Goal: Information Seeking & Learning: Learn about a topic

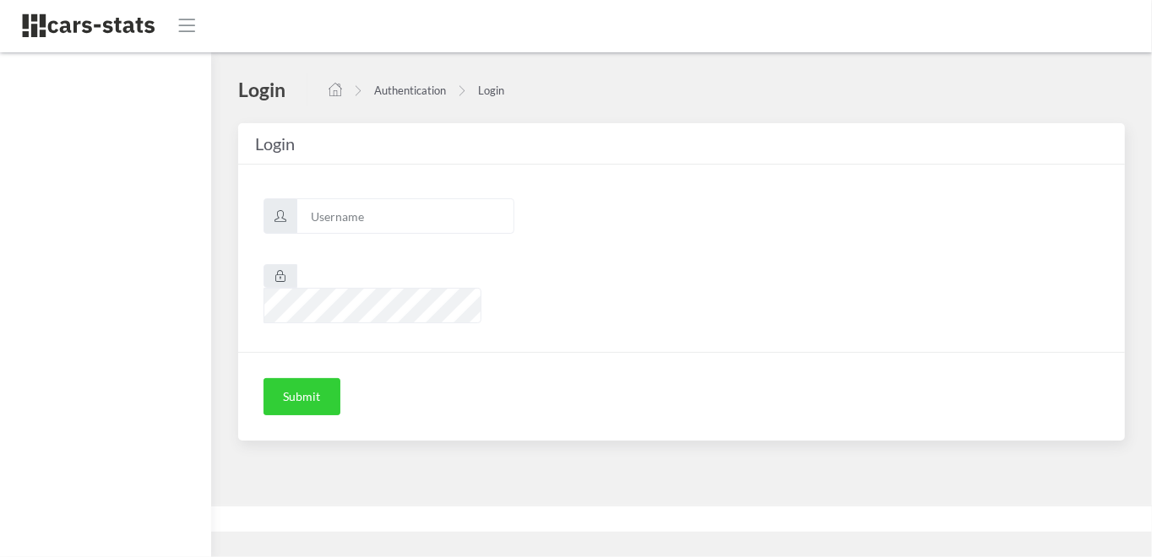
scroll to position [13, 13]
type input "skoda"
click at [297, 378] on button "Submit" at bounding box center [301, 396] width 77 height 37
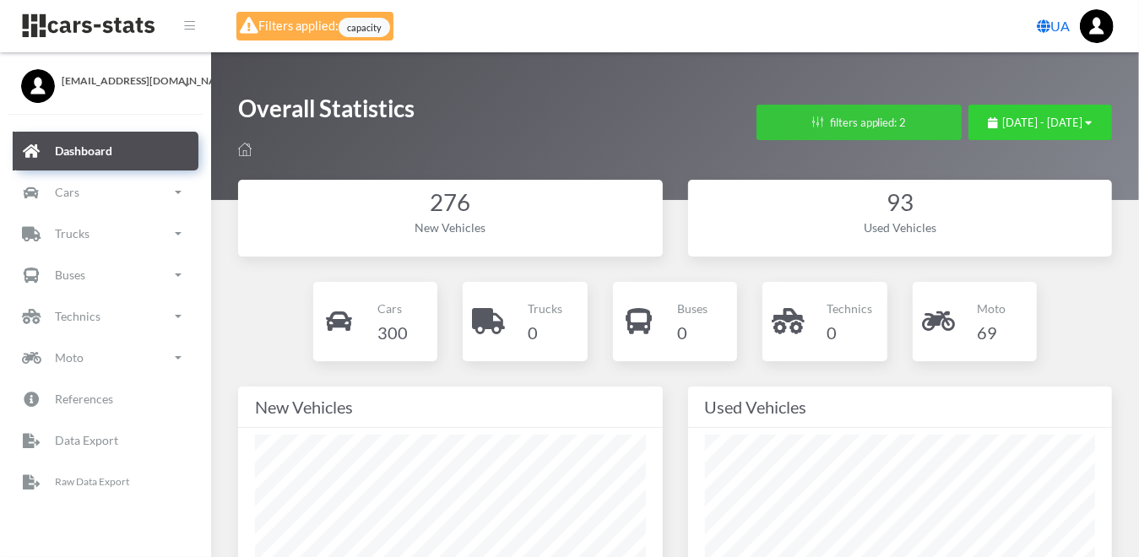
click at [816, 121] on button "filters applied: 2" at bounding box center [859, 122] width 205 height 35
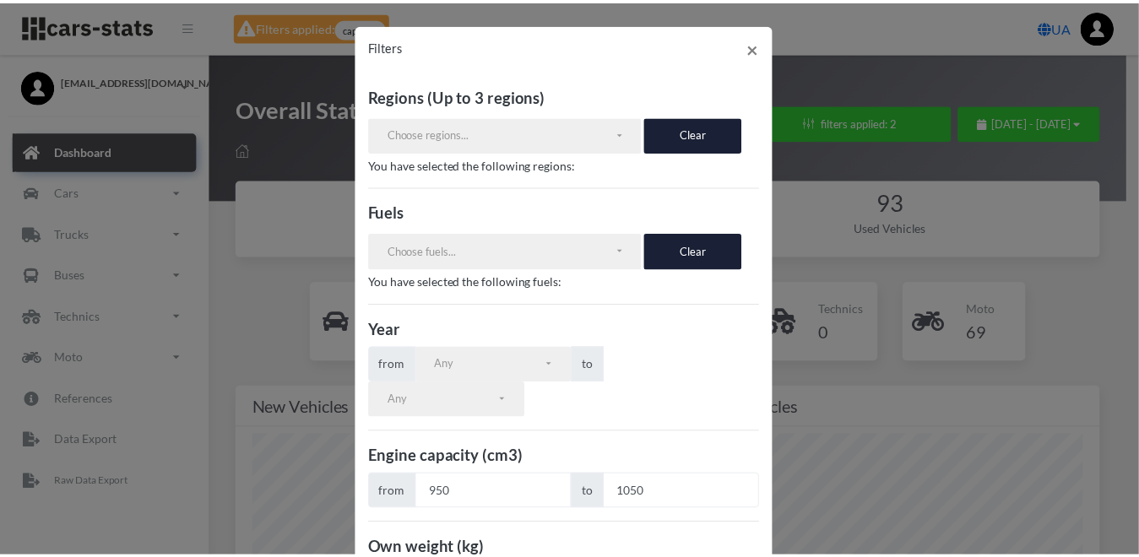
scroll to position [197, 0]
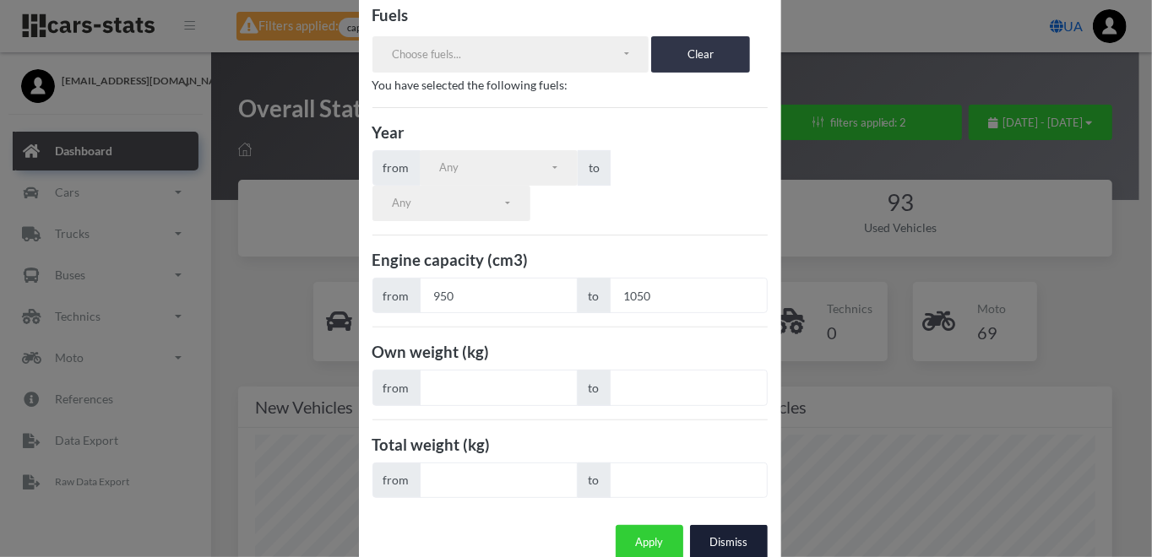
click at [679, 52] on button "Clear" at bounding box center [700, 53] width 99 height 35
drag, startPoint x: 457, startPoint y: 262, endPoint x: 305, endPoint y: 246, distance: 152.9
click at [305, 246] on div "Filters × Regions (Up to 3 regions) АВТОНОМНА РЕСПУБЛІКА КРИМ ВІННИЦЬКА ОБЛАСТЬ…" at bounding box center [576, 278] width 1152 height 557
drag, startPoint x: 676, startPoint y: 260, endPoint x: 579, endPoint y: 248, distance: 97.0
click at [579, 278] on div "from to 1050" at bounding box center [569, 295] width 395 height 35
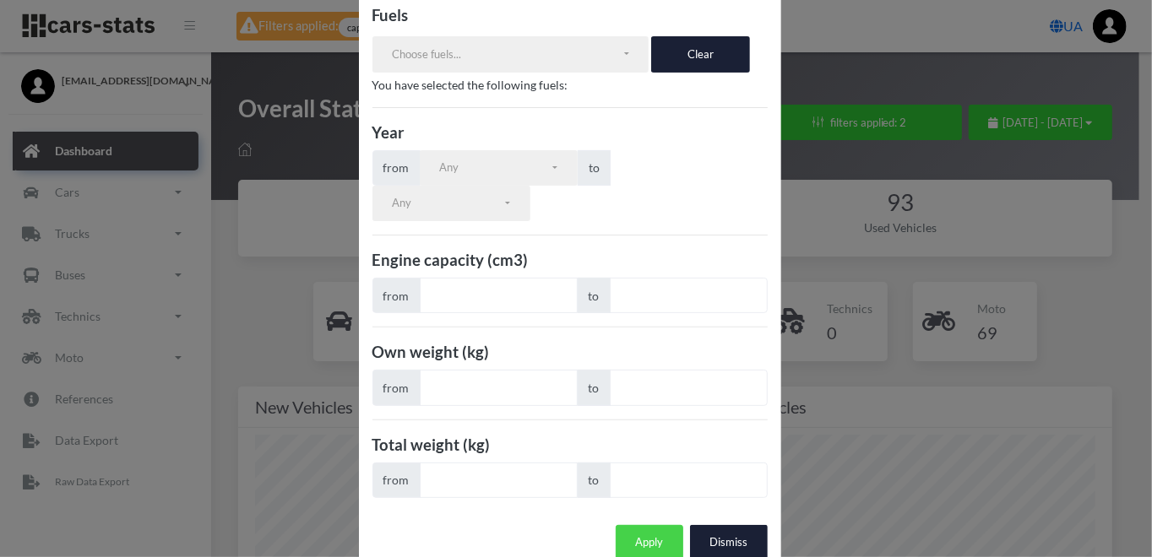
click at [642, 525] on button "Apply" at bounding box center [650, 542] width 68 height 35
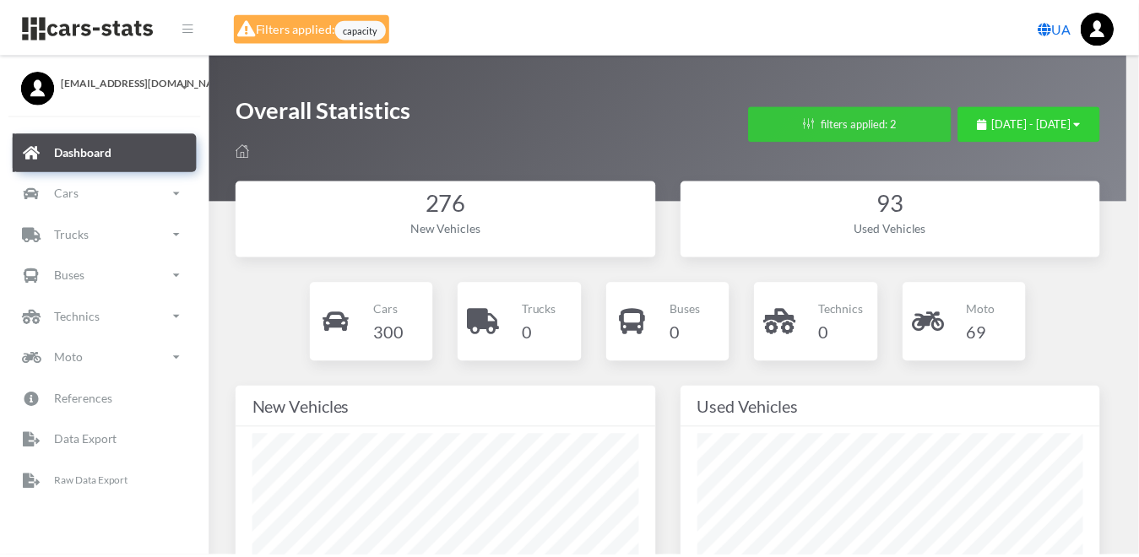
scroll to position [844240, 844103]
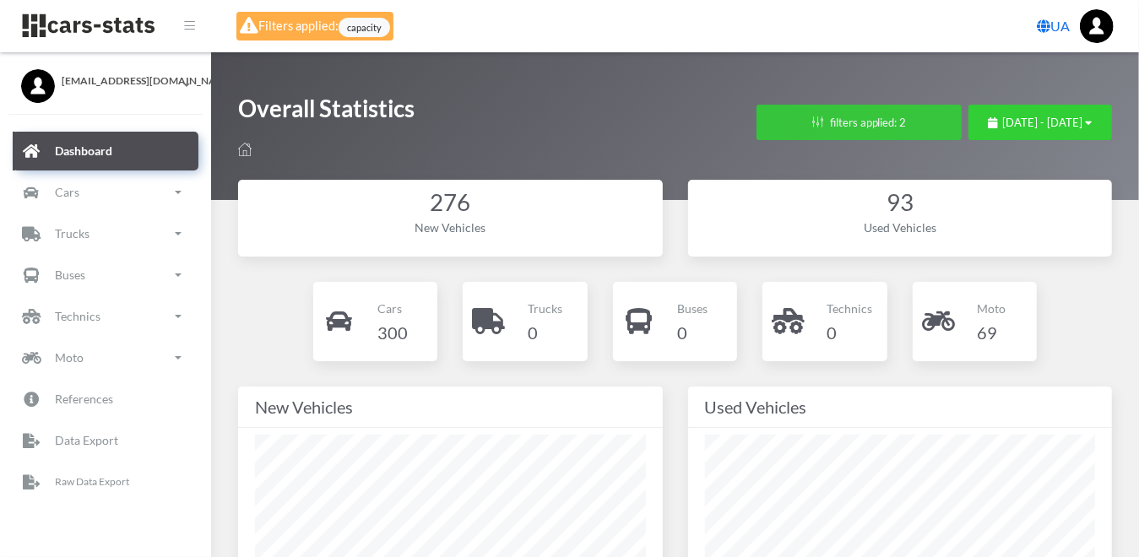
click at [786, 113] on button "filters applied: 2" at bounding box center [859, 122] width 205 height 35
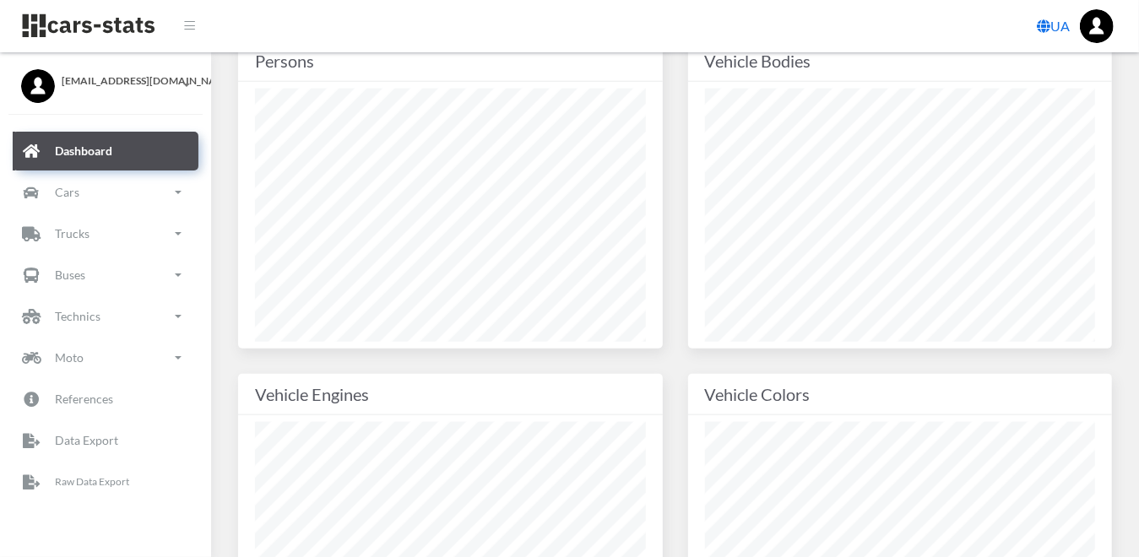
scroll to position [1267, 0]
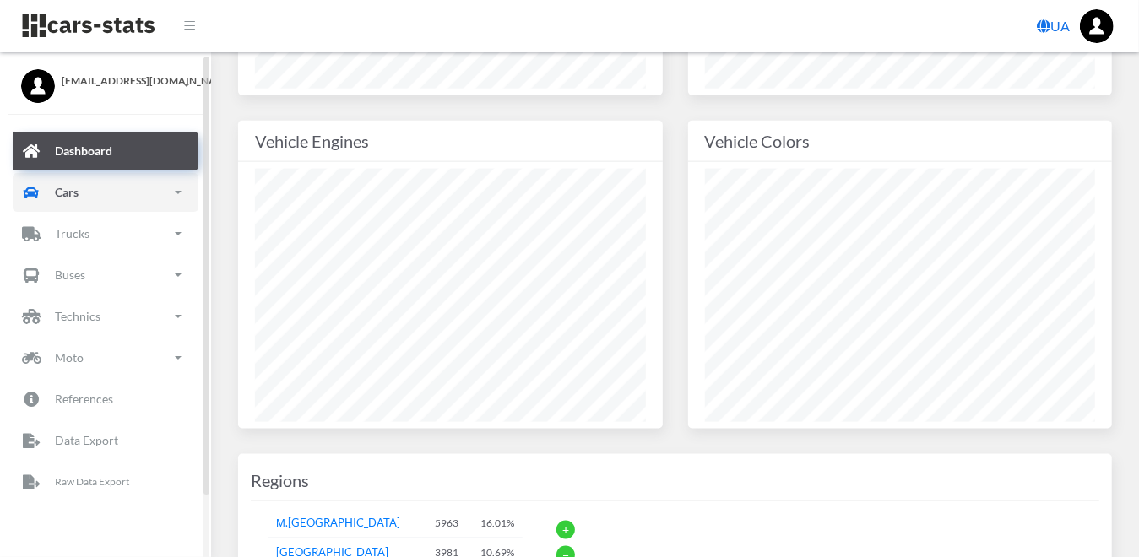
click at [71, 186] on p "Cars" at bounding box center [67, 192] width 24 height 21
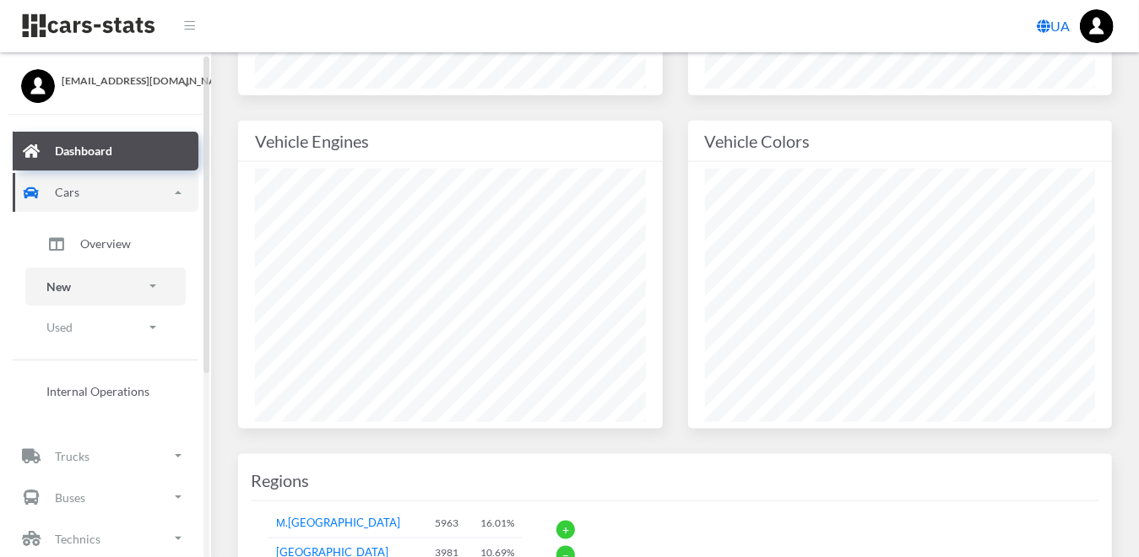
click at [74, 280] on link "New" at bounding box center [105, 287] width 160 height 38
click at [90, 334] on span "Brands" at bounding box center [98, 334] width 37 height 18
click at [84, 326] on span "Brands" at bounding box center [98, 334] width 37 height 18
click at [108, 335] on span "Brands" at bounding box center [98, 334] width 37 height 18
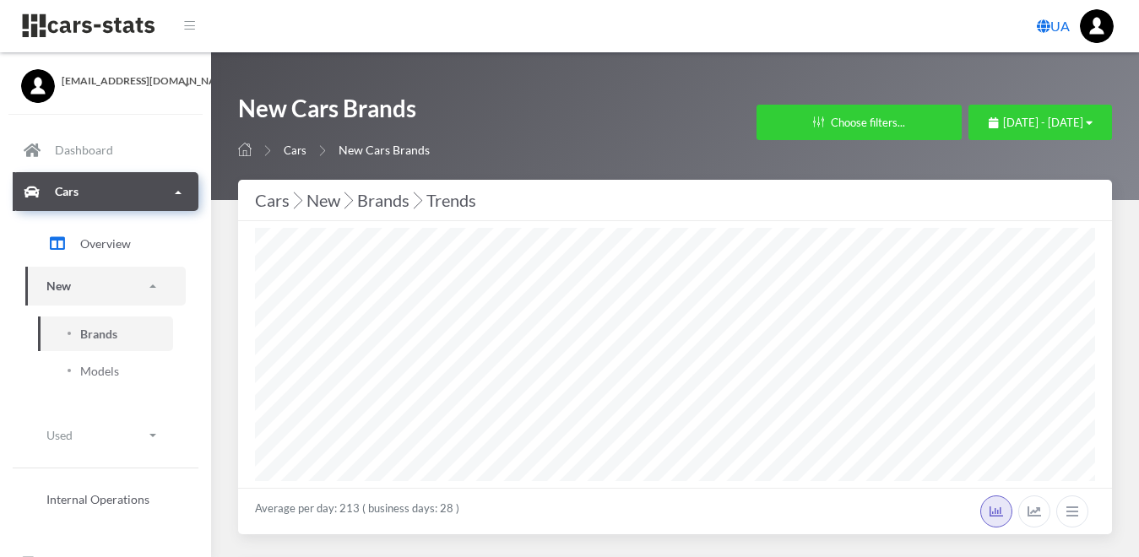
select select "25"
click at [1082, 121] on span "July 14, 2025 - August 13, 2025" at bounding box center [1043, 123] width 80 height 14
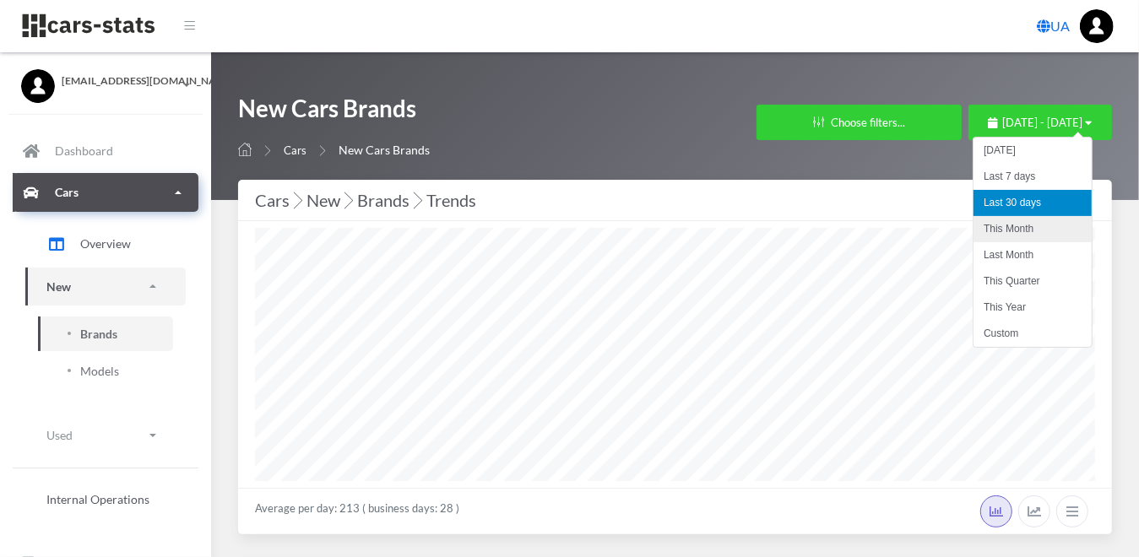
click at [1026, 228] on li "This Month" at bounding box center [1033, 229] width 118 height 26
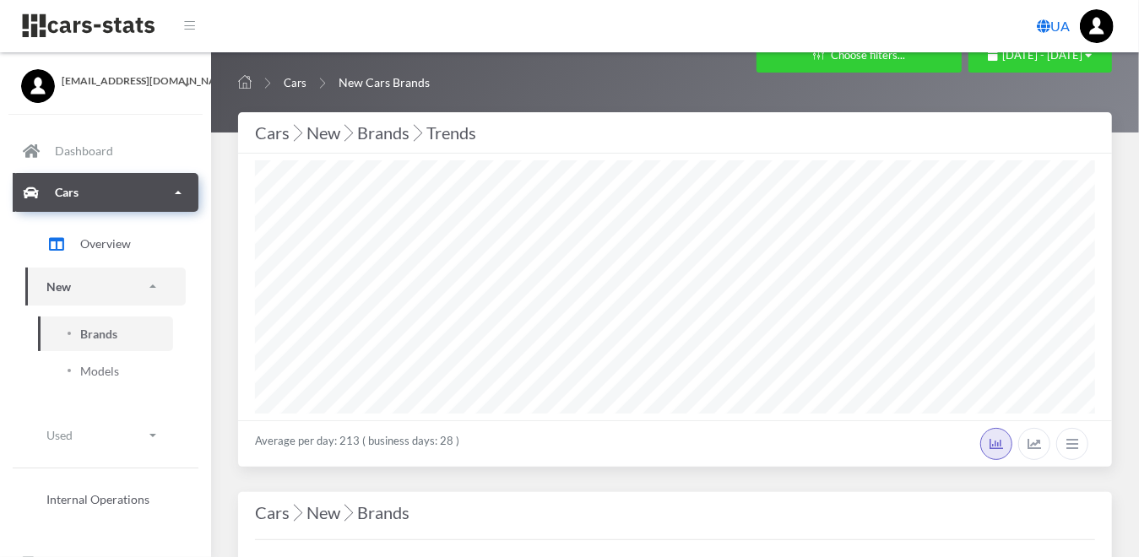
scroll to position [333, 0]
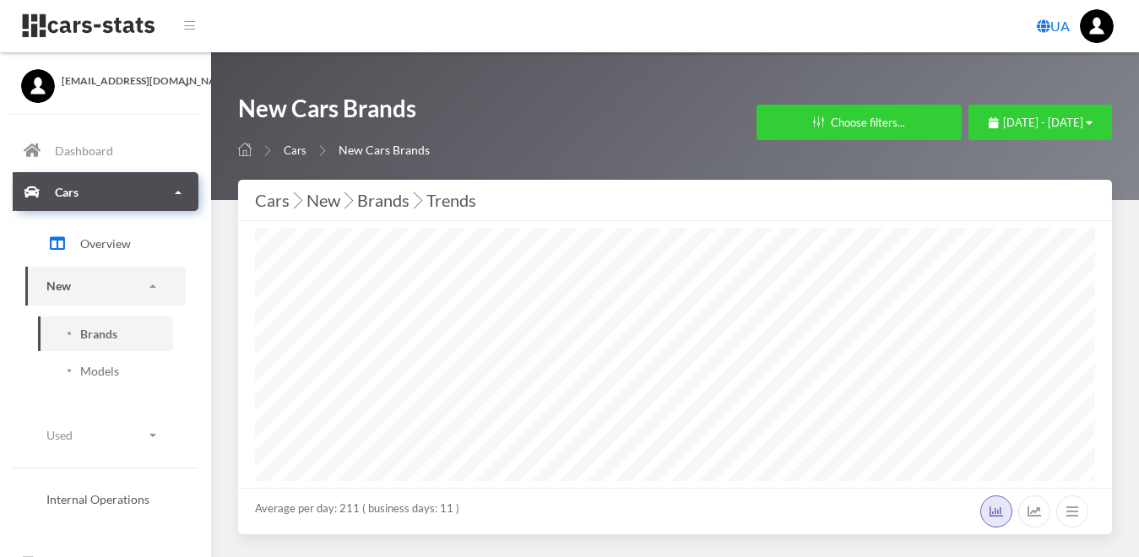
select select "25"
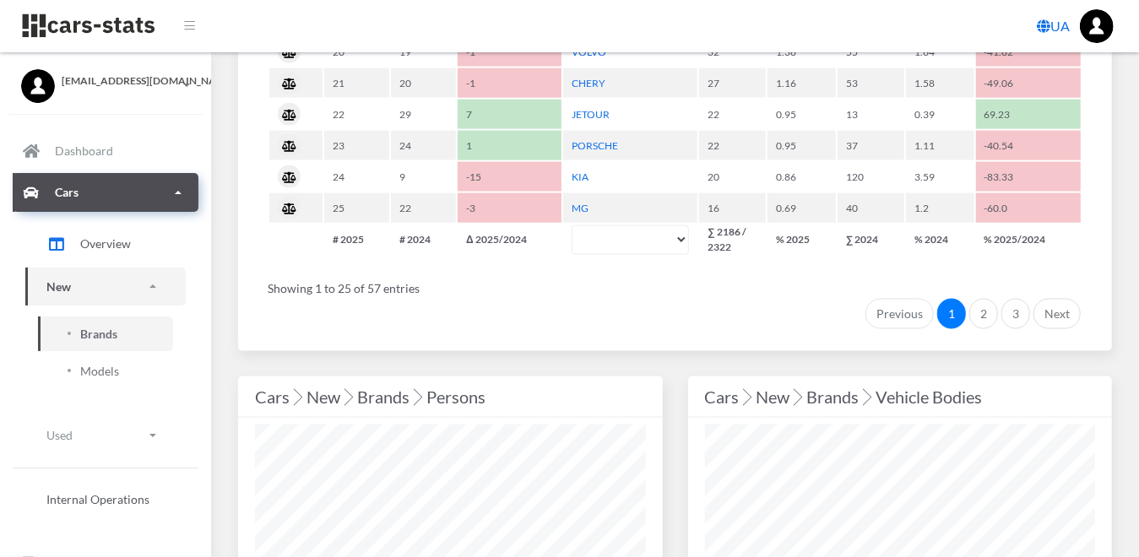
scroll to position [1689, 0]
